Goal: Navigation & Orientation: Go to known website

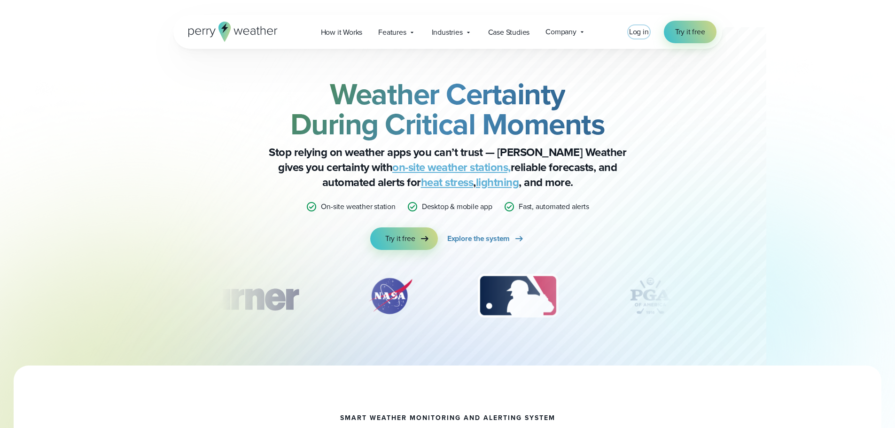
click at [640, 36] on span "Log in" at bounding box center [639, 31] width 20 height 11
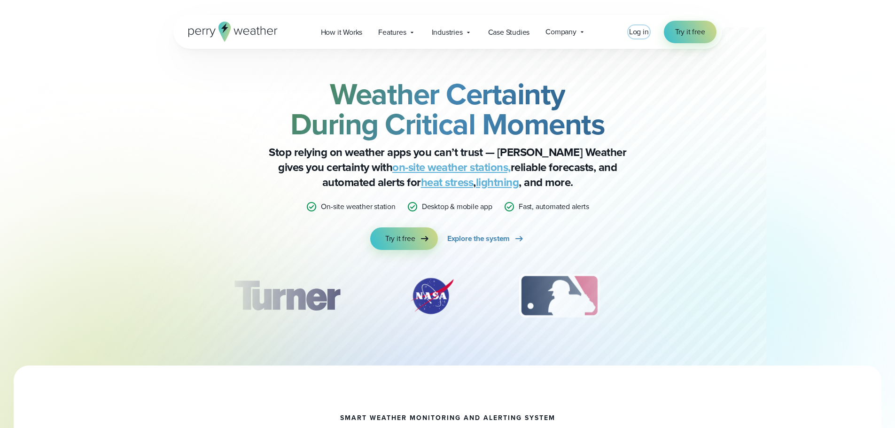
click at [635, 30] on span "Log in" at bounding box center [639, 31] width 20 height 11
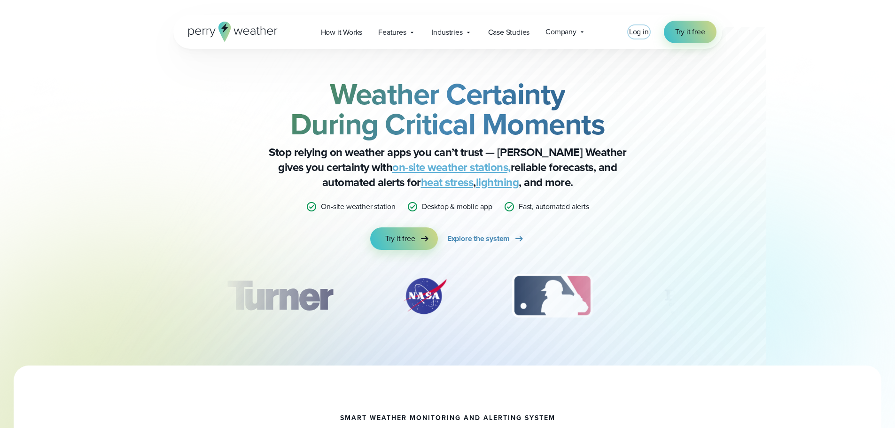
click at [641, 31] on span "Log in" at bounding box center [639, 31] width 20 height 11
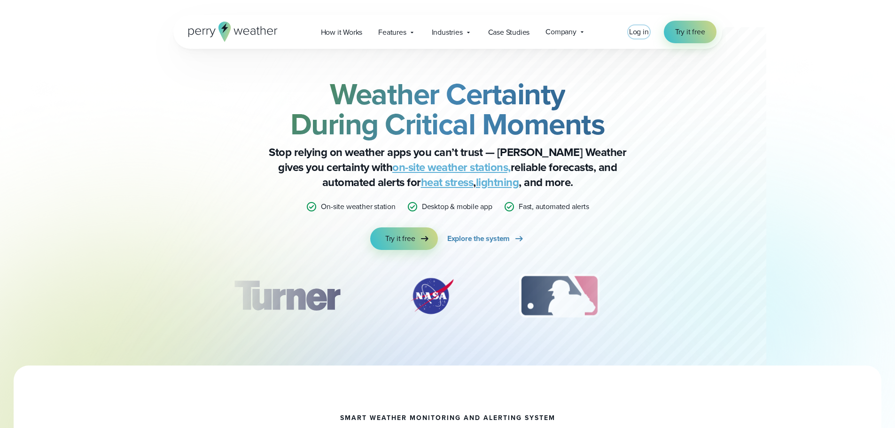
click at [644, 35] on span "Log in" at bounding box center [639, 31] width 20 height 11
